Goal: Information Seeking & Learning: Learn about a topic

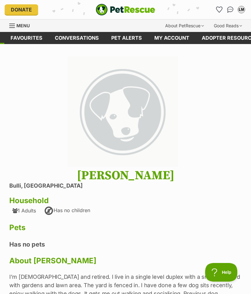
click at [16, 24] on link "Menu" at bounding box center [21, 25] width 25 height 11
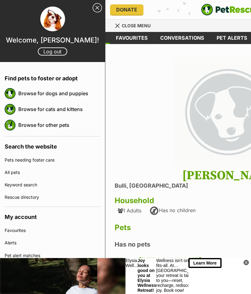
click at [81, 92] on link "Browse for dogs and puppies" at bounding box center [59, 93] width 82 height 13
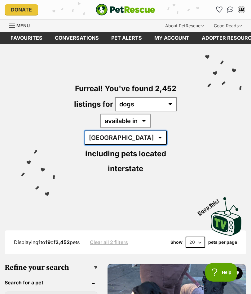
click at [167, 131] on select "[GEOGRAPHIC_DATA] [GEOGRAPHIC_DATA] [GEOGRAPHIC_DATA] [GEOGRAPHIC_DATA] [GEOGRA…" at bounding box center [126, 138] width 82 height 14
select select "[GEOGRAPHIC_DATA]"
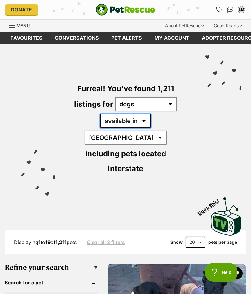
click at [121, 121] on select "available in located in" at bounding box center [126, 121] width 50 height 14
select select "disabled"
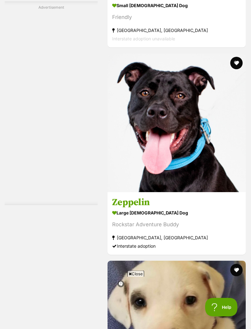
scroll to position [3746, 0]
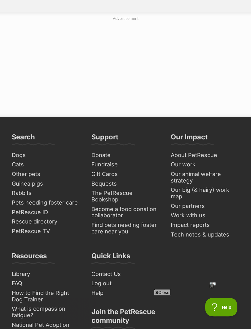
scroll to position [4444, 0]
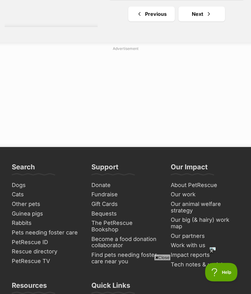
scroll to position [4438, 0]
click at [200, 21] on link "Next" at bounding box center [202, 14] width 47 height 15
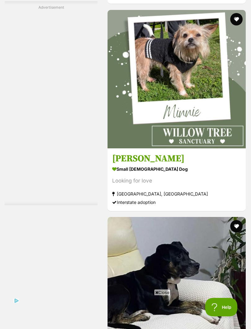
scroll to position [1613, 0]
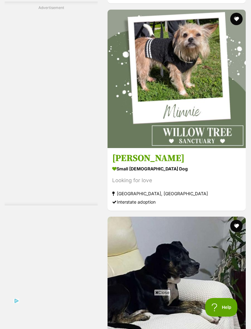
click at [212, 146] on img at bounding box center [177, 79] width 138 height 138
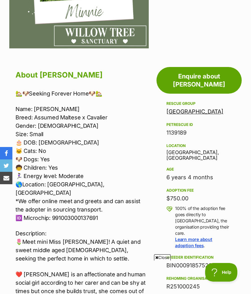
scroll to position [220, 0]
click at [214, 109] on link "[GEOGRAPHIC_DATA]" at bounding box center [195, 112] width 57 height 7
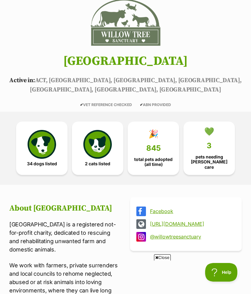
scroll to position [60, 0]
